Goal: Transaction & Acquisition: Purchase product/service

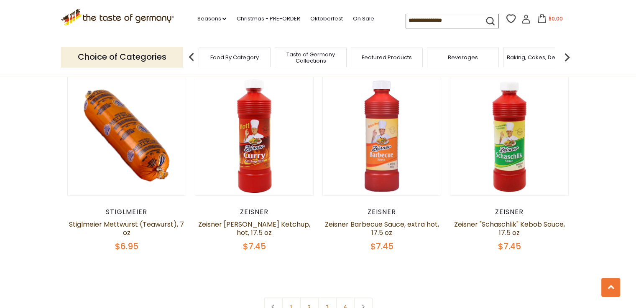
scroll to position [1921, 0]
click at [309, 298] on link "2" at bounding box center [309, 307] width 19 height 19
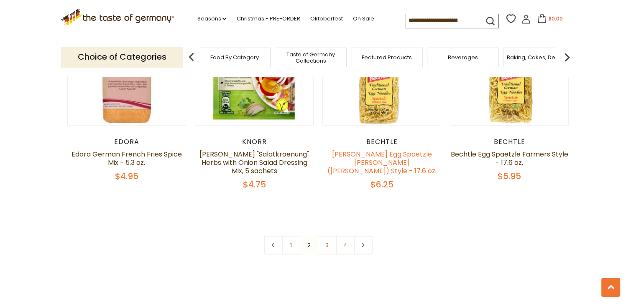
scroll to position [2001, 0]
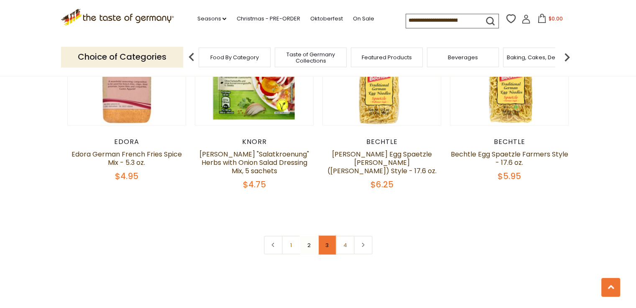
click at [329, 236] on link "3" at bounding box center [327, 245] width 19 height 19
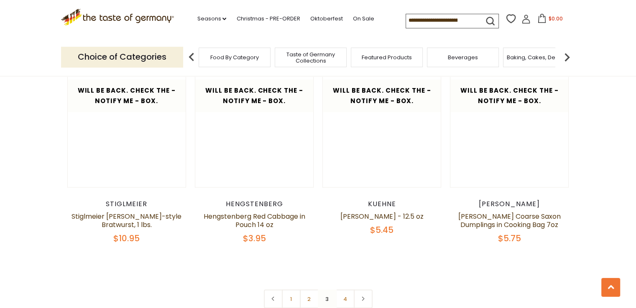
scroll to position [1877, 0]
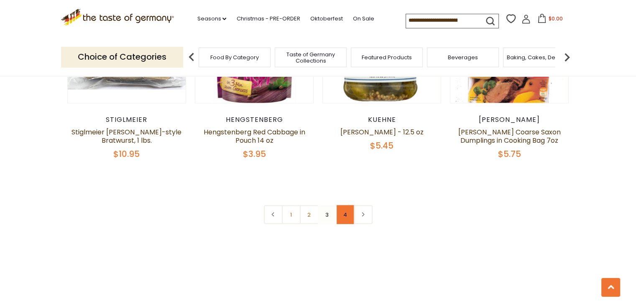
click at [342, 206] on link "4" at bounding box center [345, 215] width 19 height 19
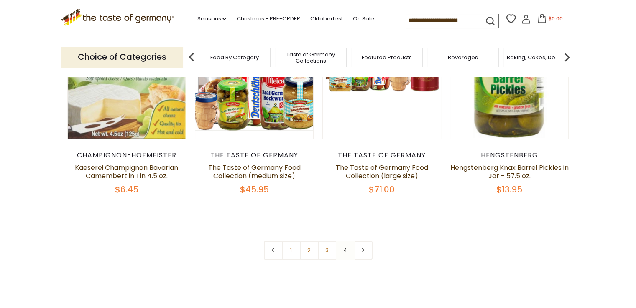
scroll to position [289, 0]
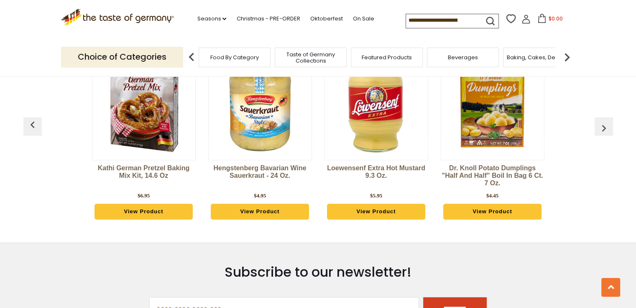
click at [501, 127] on img at bounding box center [492, 102] width 103 height 103
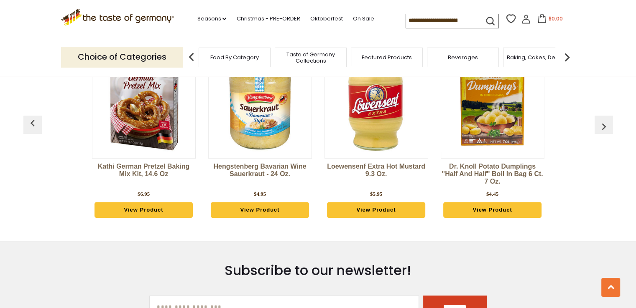
scroll to position [641, 0]
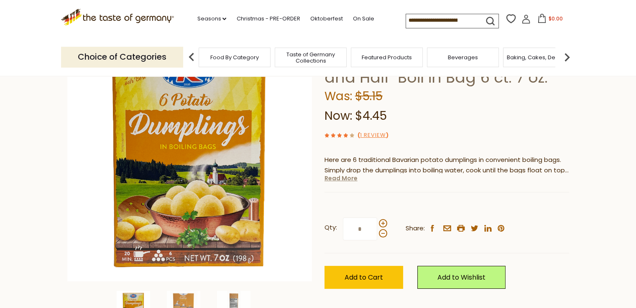
scroll to position [83, 0]
click at [346, 177] on link "Read More" at bounding box center [340, 178] width 33 height 8
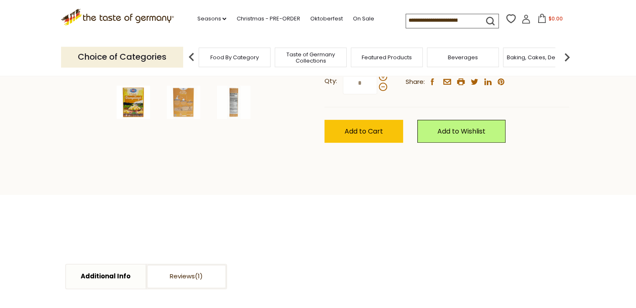
scroll to position [289, 0]
